Goal: Use online tool/utility: Utilize a website feature to perform a specific function

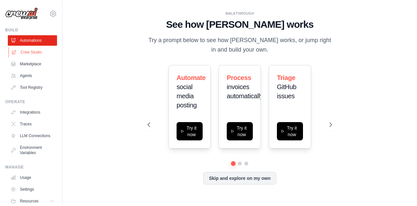
click at [36, 51] on link "Crew Studio" at bounding box center [32, 52] width 49 height 10
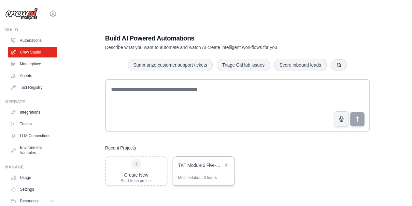
click at [200, 168] on div "TKT Module 2 Five-Day Training Program Builder" at bounding box center [200, 166] width 45 height 8
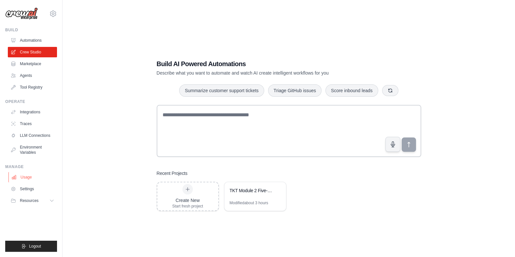
click at [34, 178] on link "Usage" at bounding box center [32, 177] width 49 height 10
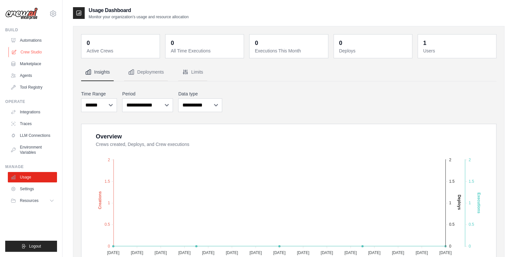
click at [29, 52] on link "Crew Studio" at bounding box center [32, 52] width 49 height 10
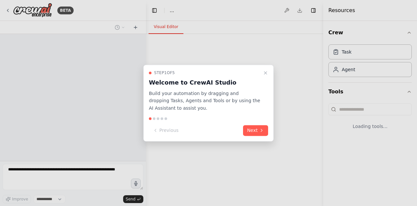
select select "****"
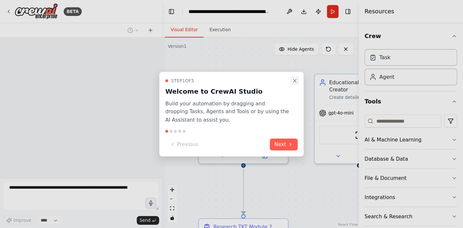
scroll to position [588, 0]
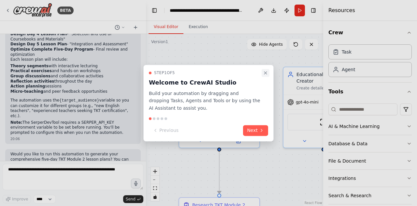
click at [267, 72] on icon "Close walkthrough" at bounding box center [265, 72] width 5 height 5
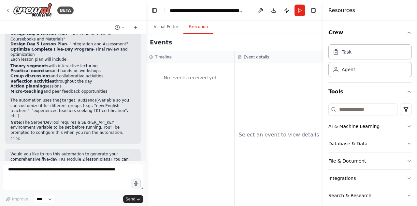
click at [199, 26] on button "Execution" at bounding box center [198, 27] width 30 height 14
click at [405, 36] on button "Crew" at bounding box center [369, 32] width 83 height 18
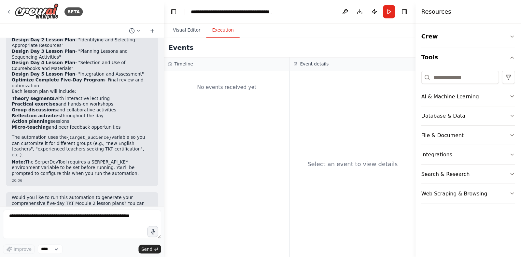
scroll to position [540, 0]
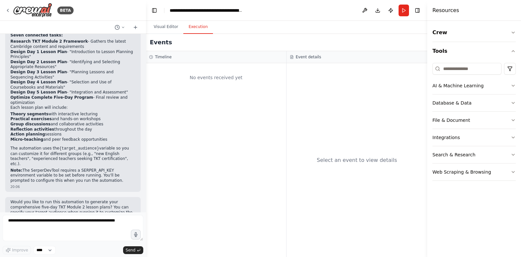
drag, startPoint x: 327, startPoint y: 5, endPoint x: 312, endPoint y: 99, distance: 95.4
click at [312, 99] on div "Select an event to view details" at bounding box center [357, 160] width 141 height 194
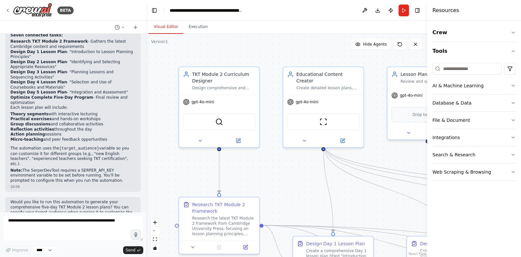
click at [161, 27] on button "Visual Editor" at bounding box center [166, 27] width 35 height 14
click at [10, 6] on div "BETA" at bounding box center [39, 10] width 68 height 15
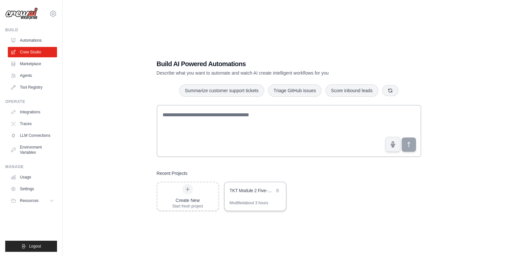
click at [248, 195] on div "TKT Module 2 Five-Day Training Program Builder" at bounding box center [252, 191] width 45 height 8
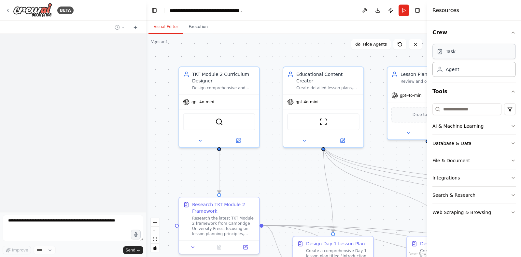
scroll to position [540, 0]
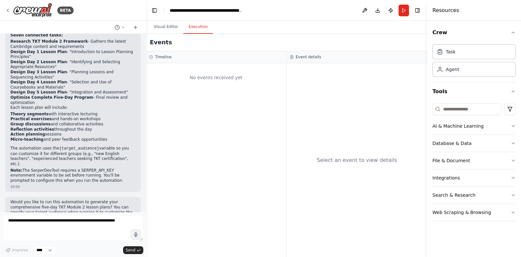
click at [197, 33] on button "Execution" at bounding box center [198, 27] width 30 height 14
